Goal: Information Seeking & Learning: Learn about a topic

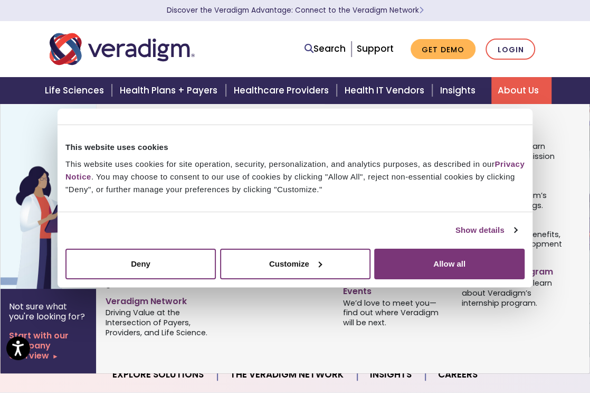
click at [523, 88] on link "About Us" at bounding box center [521, 90] width 60 height 27
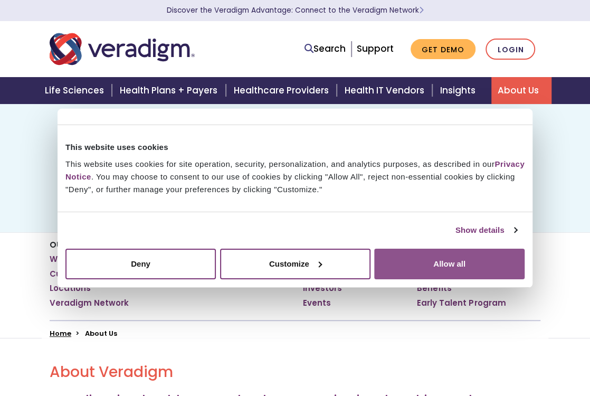
click at [448, 260] on button "Allow all" at bounding box center [449, 263] width 150 height 31
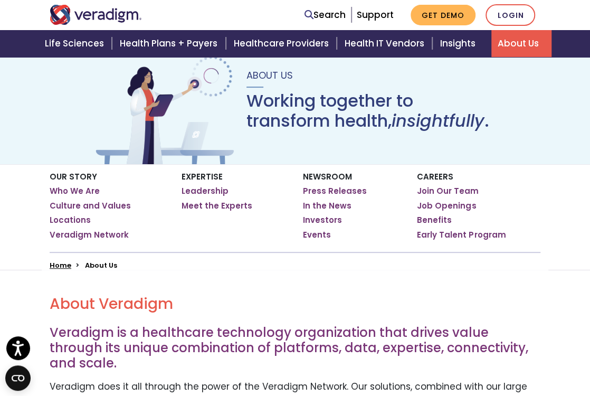
scroll to position [106, 0]
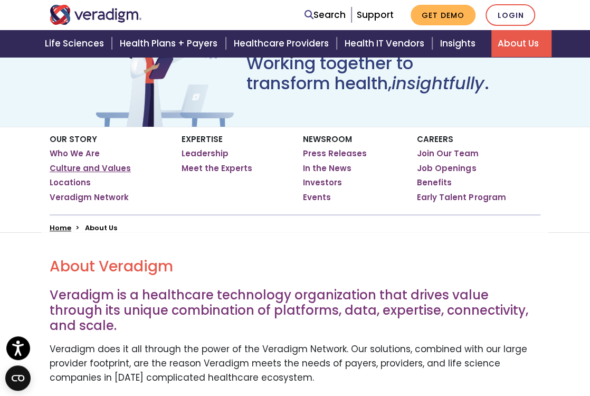
click at [99, 167] on link "Culture and Values" at bounding box center [90, 168] width 81 height 11
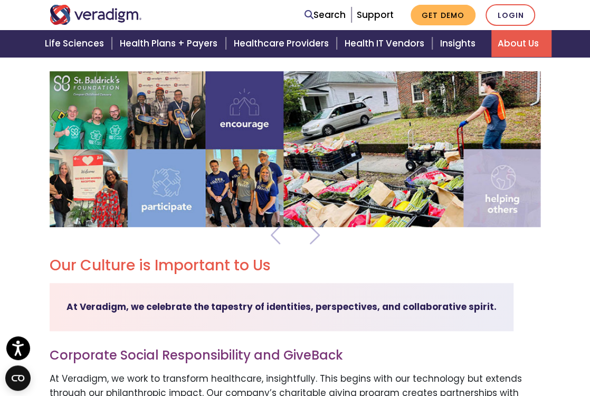
scroll to position [106, 0]
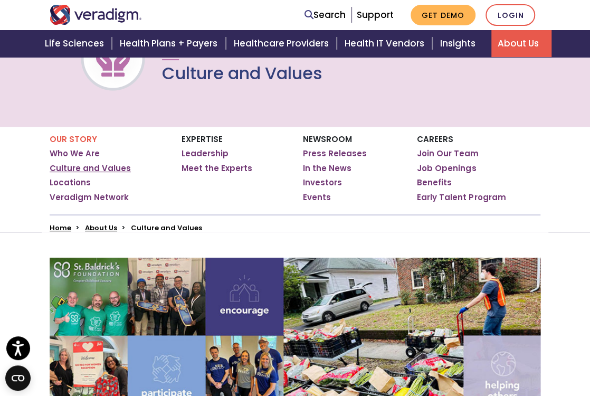
click at [110, 165] on link "Culture and Values" at bounding box center [90, 168] width 81 height 11
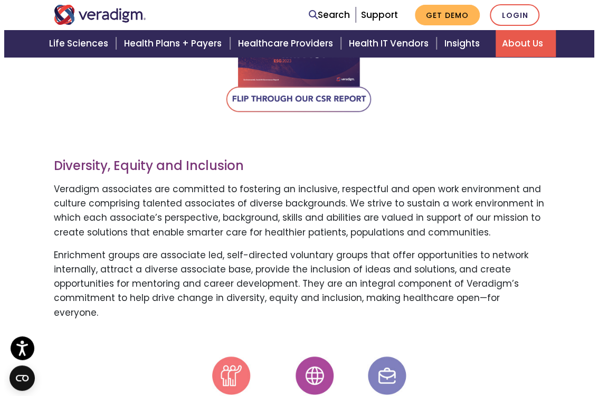
scroll to position [633, 0]
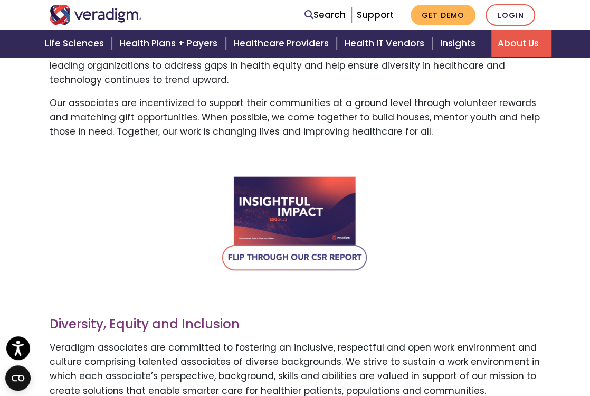
click at [311, 261] on img at bounding box center [295, 226] width 148 height 106
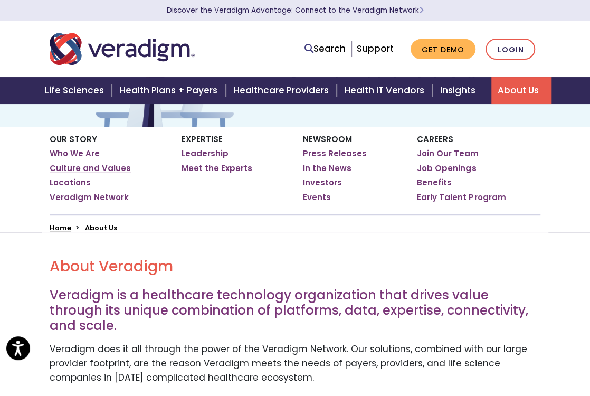
click at [91, 164] on link "Culture and Values" at bounding box center [90, 168] width 81 height 11
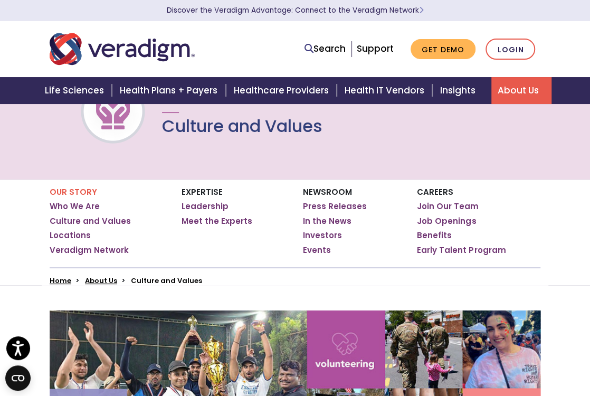
scroll to position [106, 0]
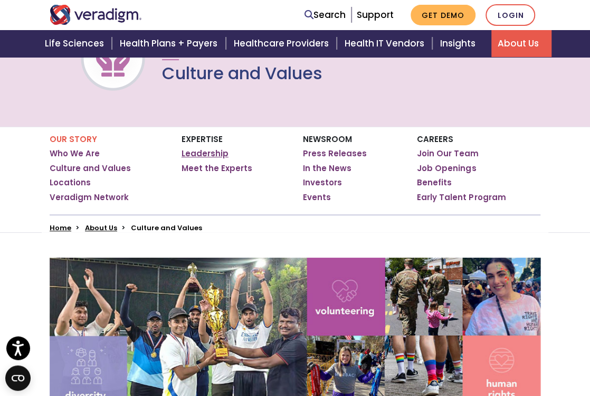
click at [206, 154] on link "Leadership" at bounding box center [204, 153] width 47 height 11
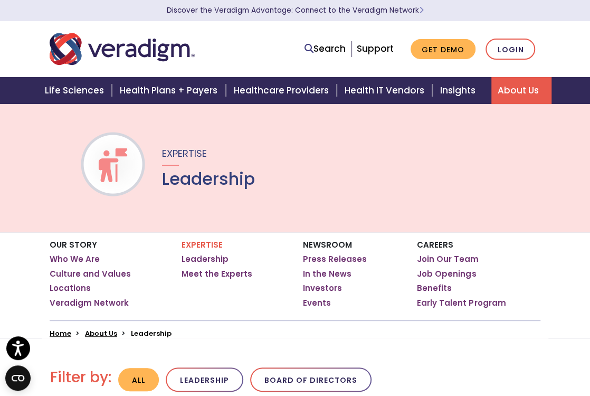
scroll to position [158, 0]
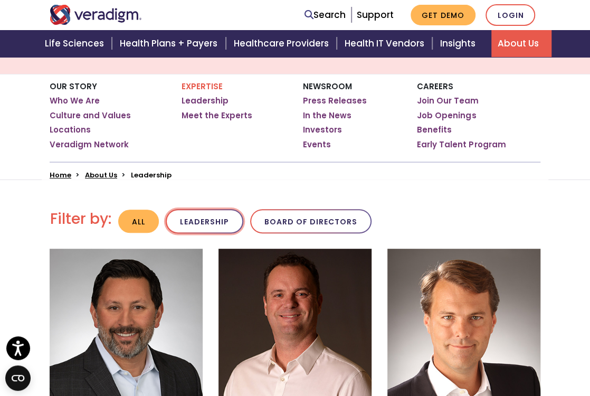
click at [226, 214] on button "Leadership" at bounding box center [205, 221] width 78 height 25
